Goal: Task Accomplishment & Management: Use online tool/utility

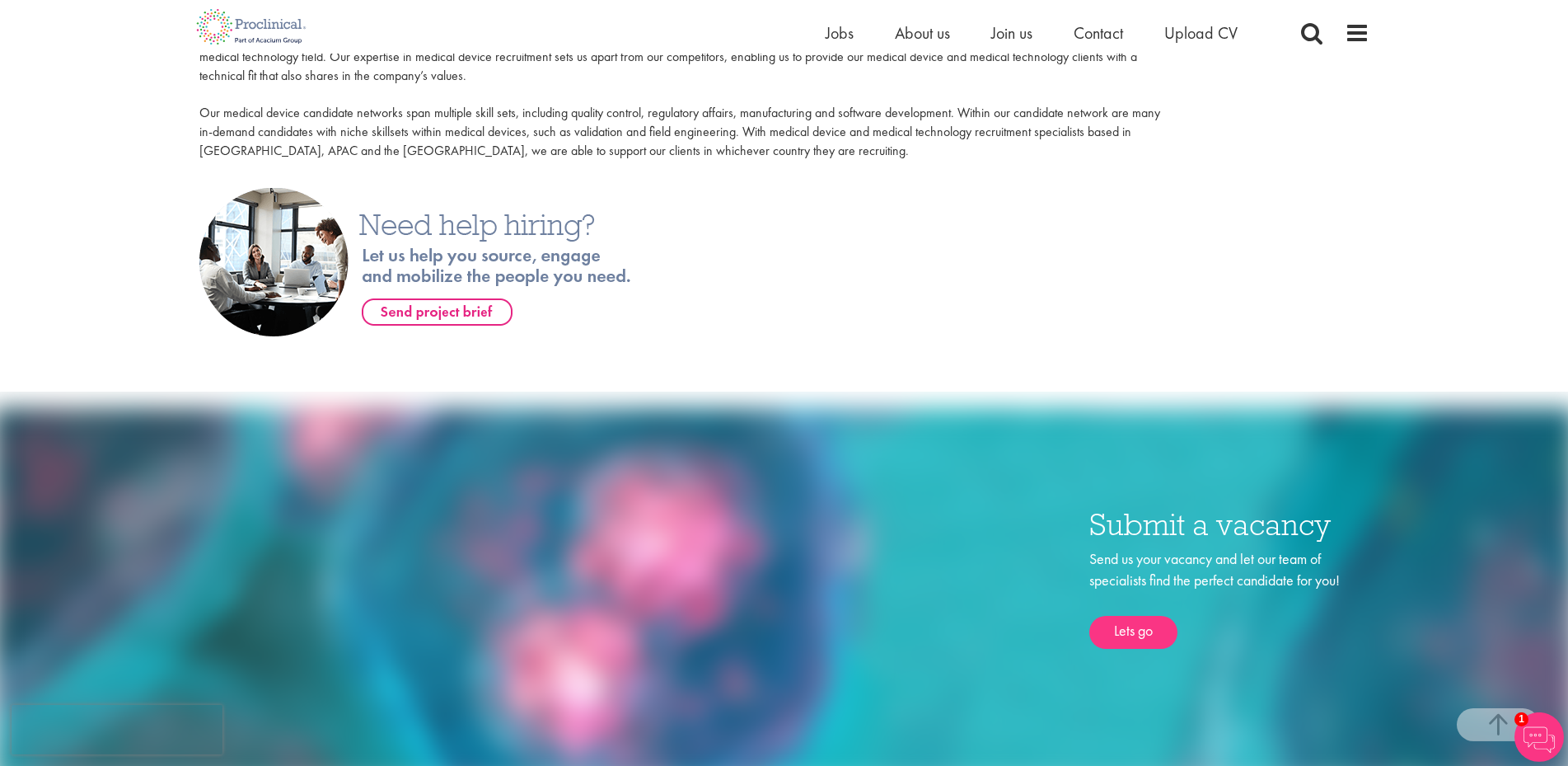
scroll to position [397, 0]
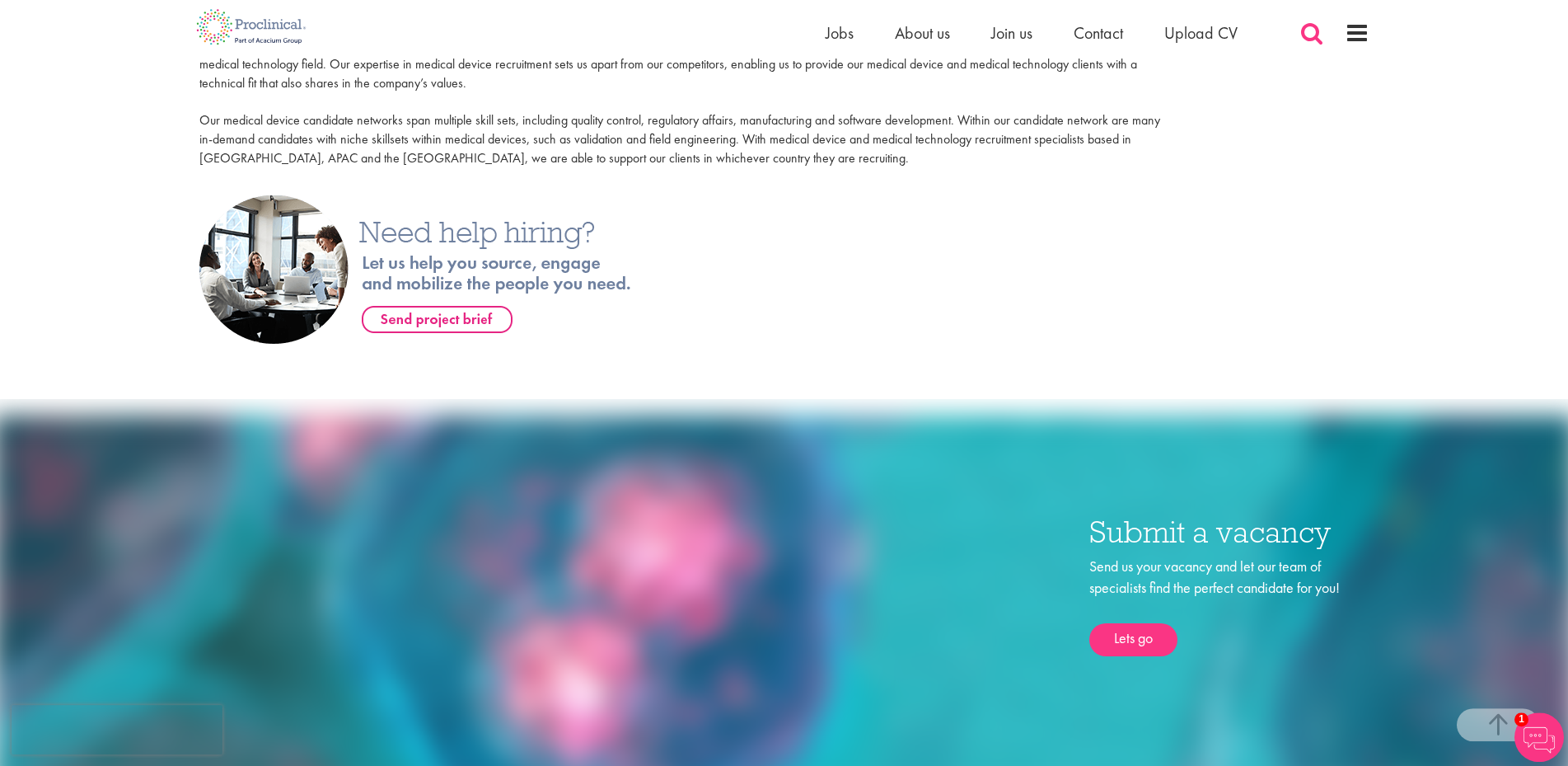
click at [1308, 38] on span at bounding box center [1311, 33] width 24 height 24
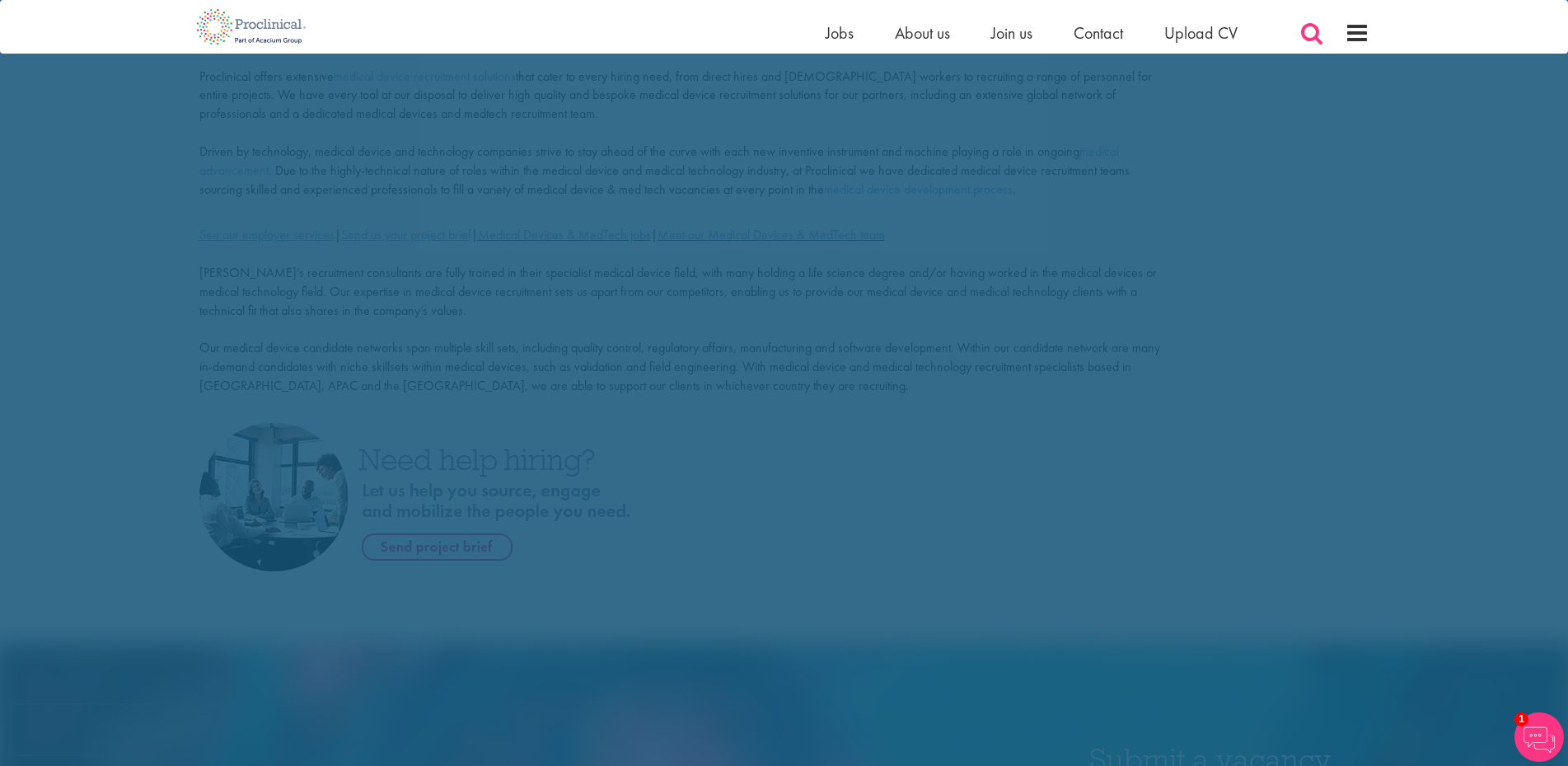
scroll to position [0, 0]
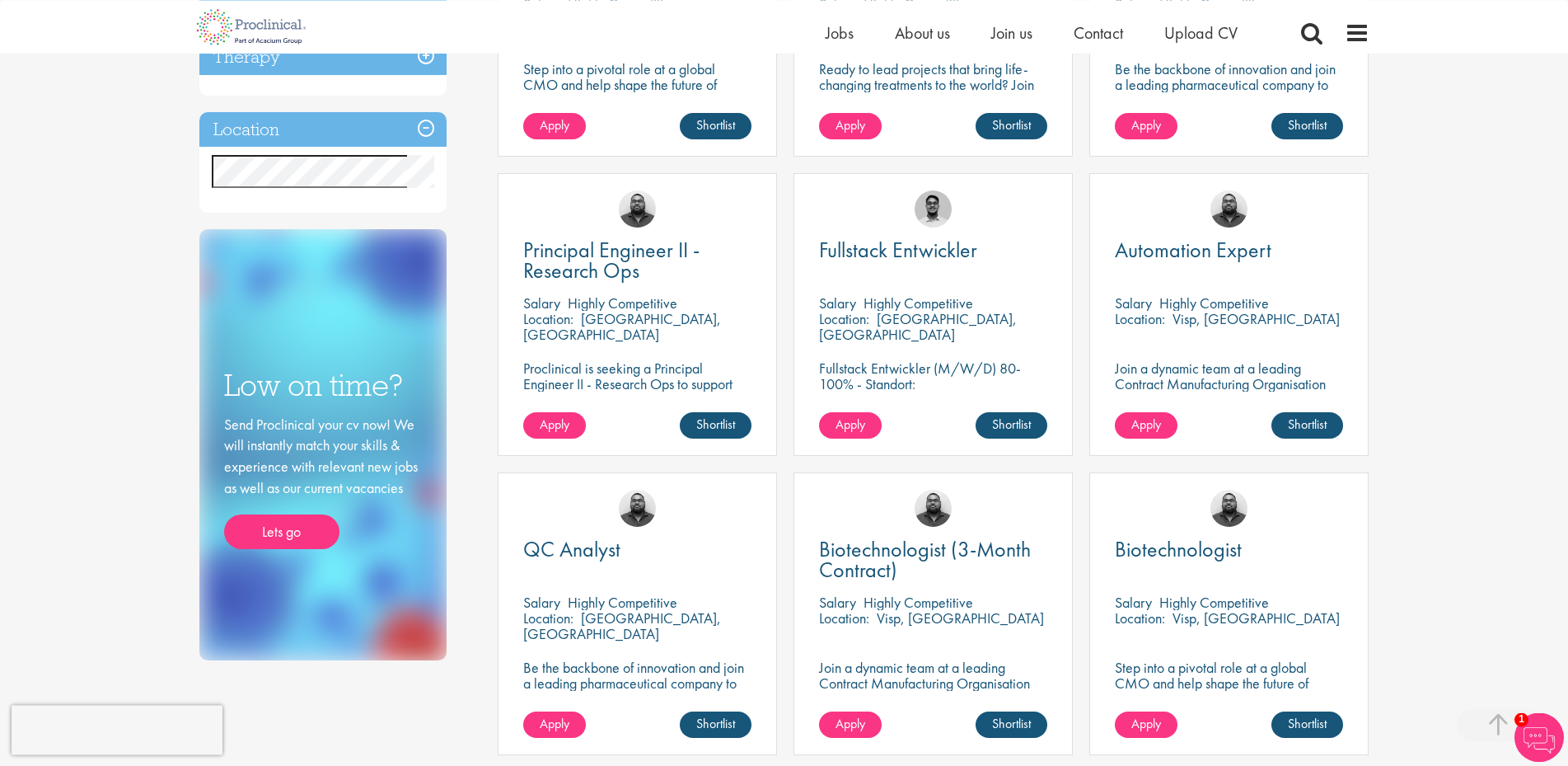
scroll to position [436, 0]
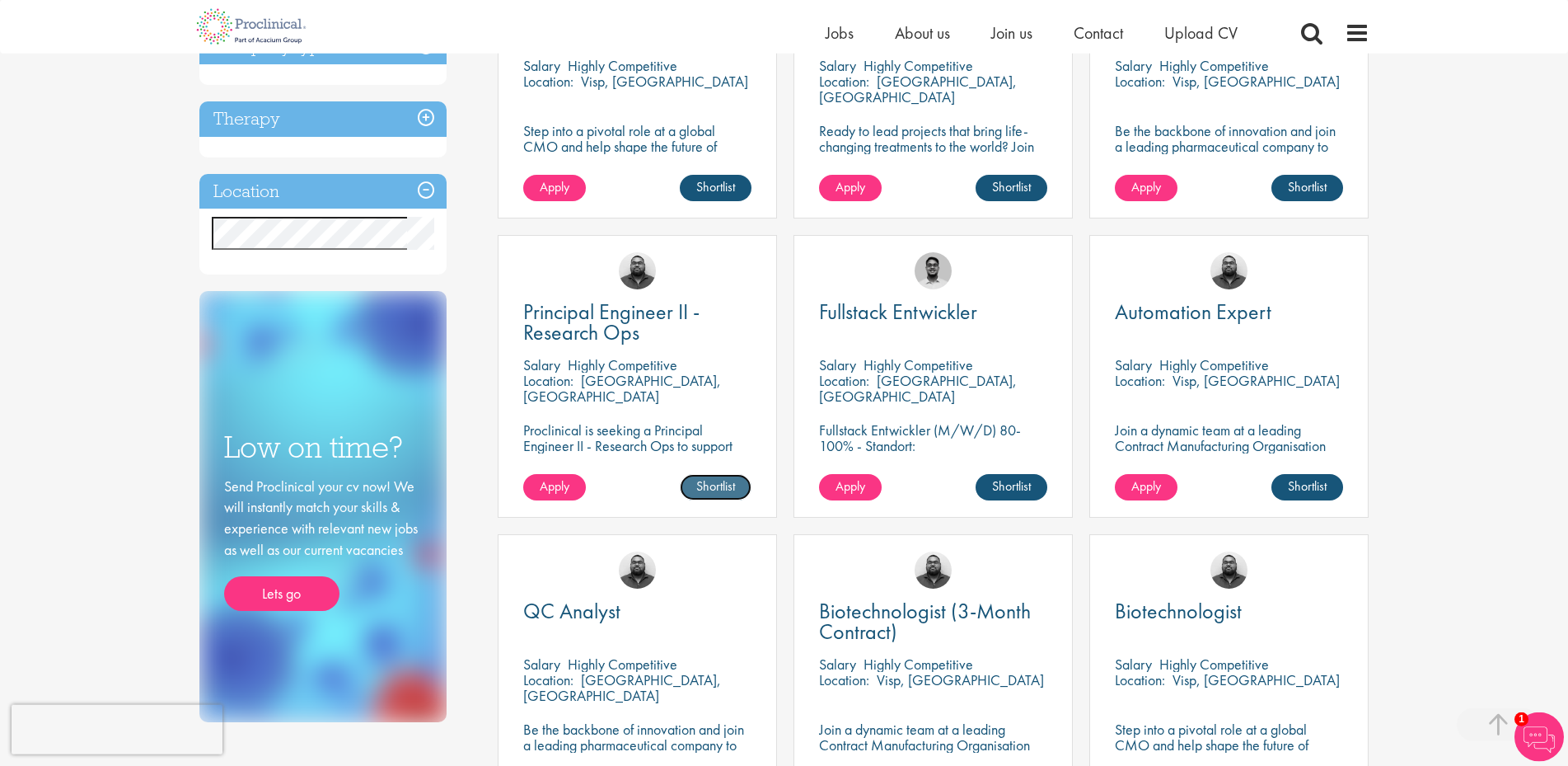
click at [702, 484] on link "Shortlist" at bounding box center [715, 487] width 72 height 26
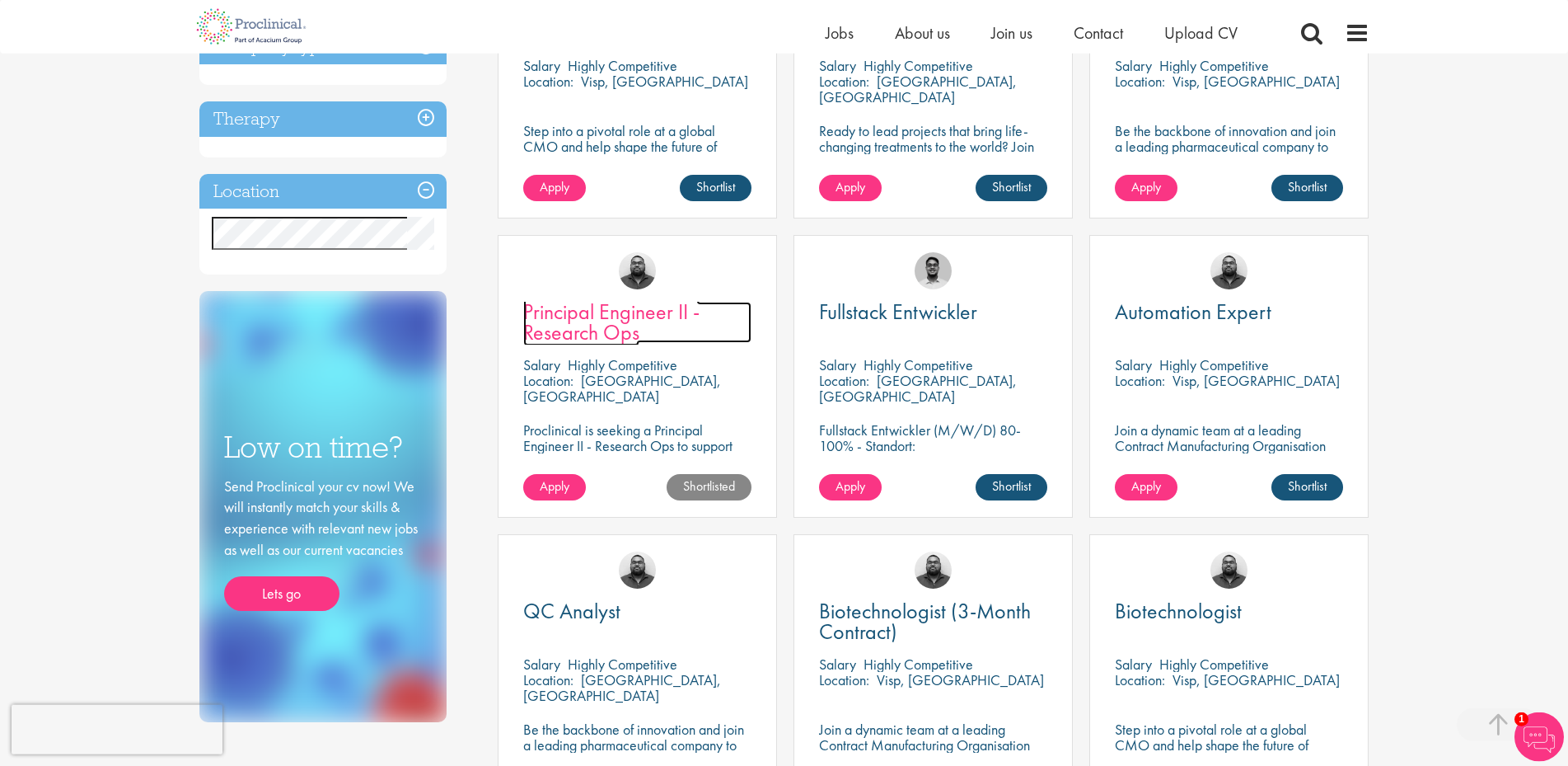
click at [563, 317] on span "Principal Engineer II - Research Ops" at bounding box center [611, 322] width 176 height 49
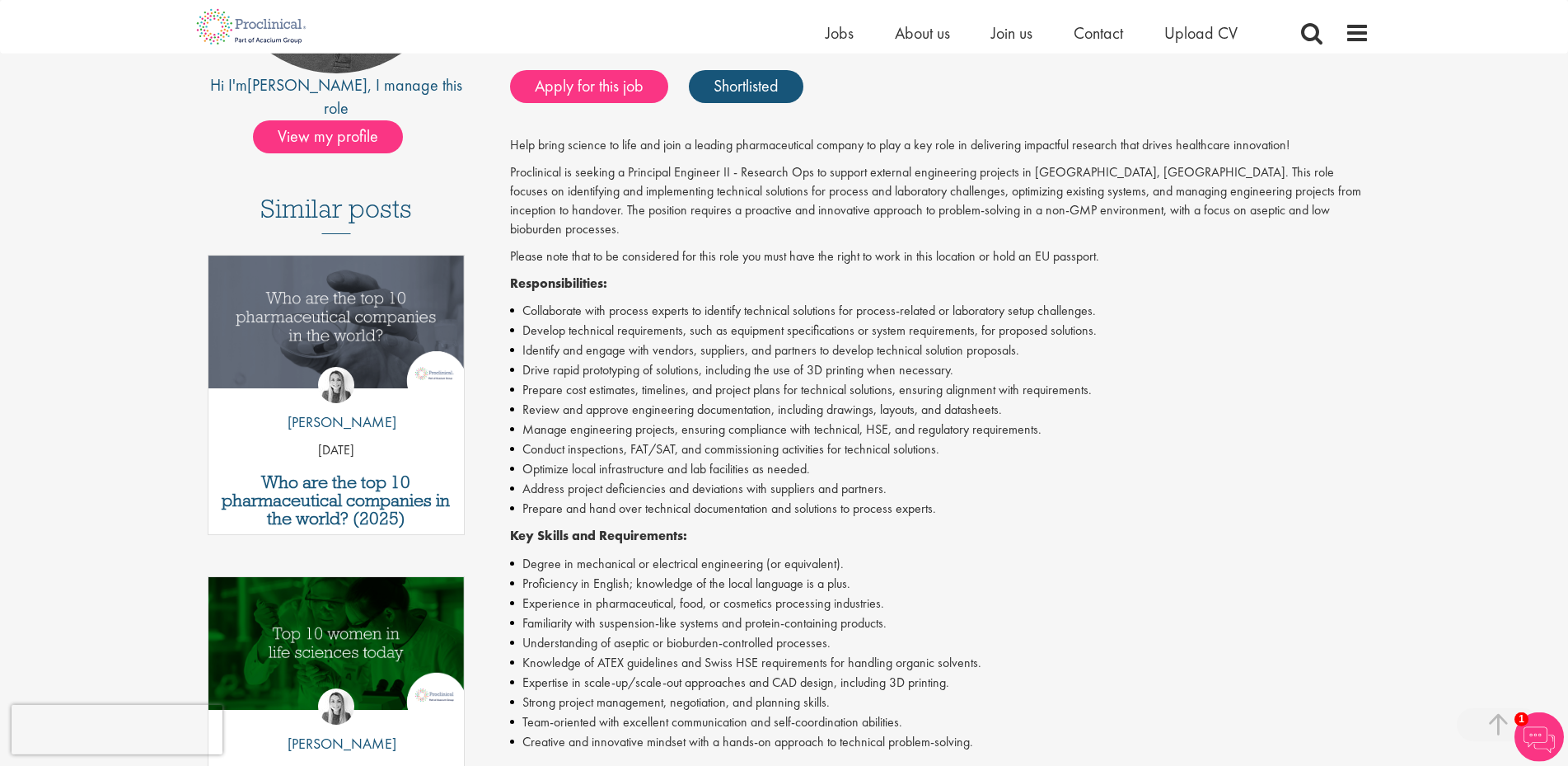
scroll to position [347, 0]
